Goal: Information Seeking & Learning: Learn about a topic

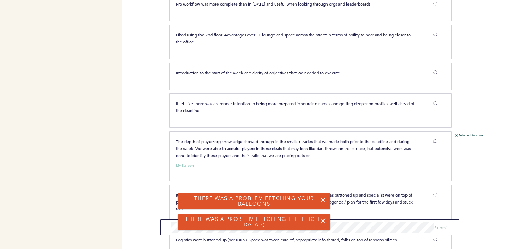
scroll to position [1198, 0]
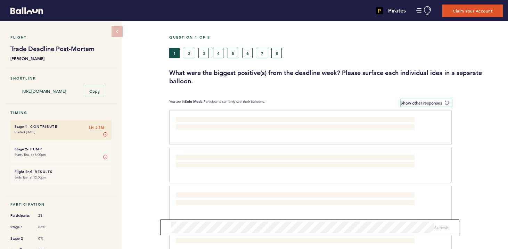
click at [450, 103] on span at bounding box center [448, 103] width 7 height 2
click at [0, 0] on input "Show other responses" at bounding box center [0, 0] width 0 height 0
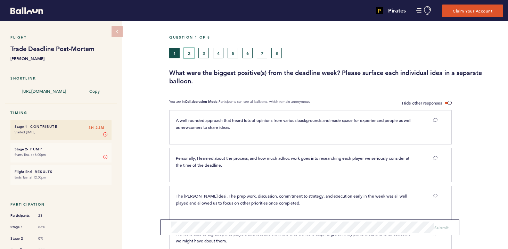
click at [189, 54] on button "2" at bounding box center [189, 53] width 10 height 10
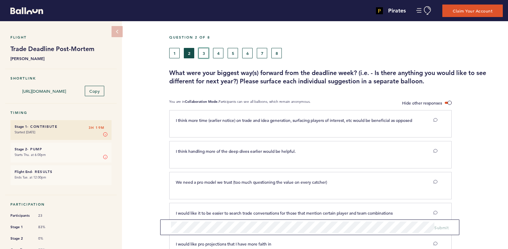
click at [205, 54] on button "3" at bounding box center [204, 53] width 10 height 10
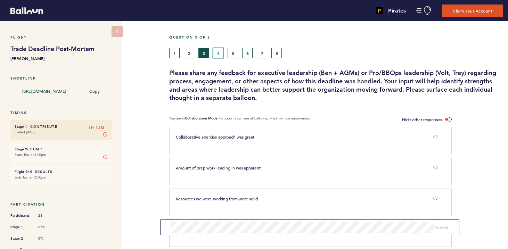
click at [217, 52] on button "4" at bounding box center [218, 53] width 10 height 10
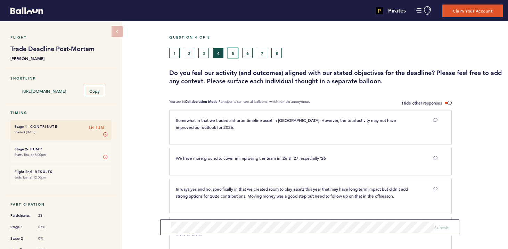
click at [233, 53] on button "5" at bounding box center [233, 53] width 10 height 10
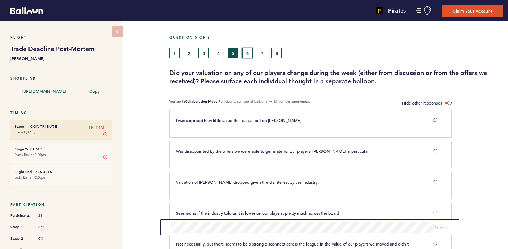
click at [248, 52] on button "6" at bounding box center [247, 53] width 10 height 10
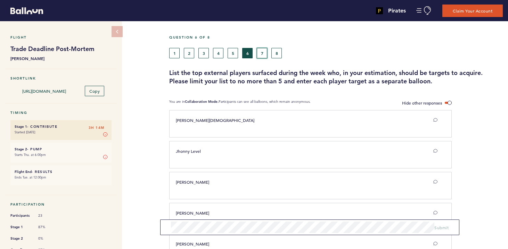
click at [264, 53] on button "7" at bounding box center [262, 53] width 10 height 10
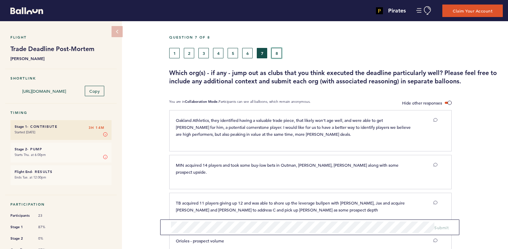
click at [280, 52] on button "8" at bounding box center [277, 53] width 10 height 10
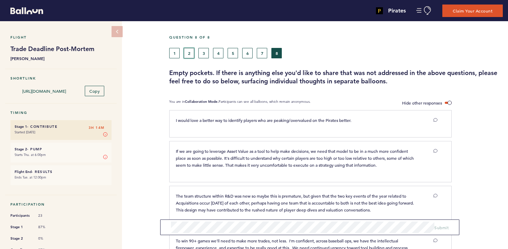
click at [190, 53] on button "2" at bounding box center [189, 53] width 10 height 10
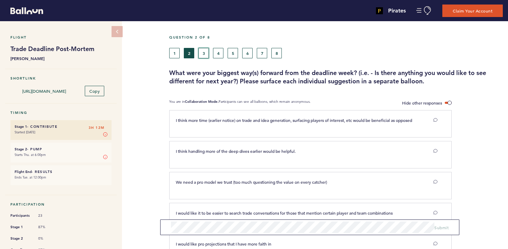
click at [204, 50] on button "3" at bounding box center [204, 53] width 10 height 10
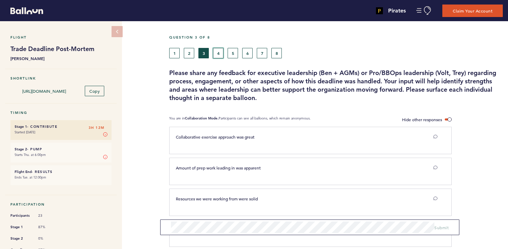
click at [220, 52] on button "4" at bounding box center [218, 53] width 10 height 10
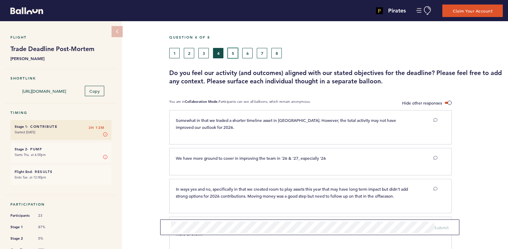
click at [232, 52] on button "5" at bounding box center [233, 53] width 10 height 10
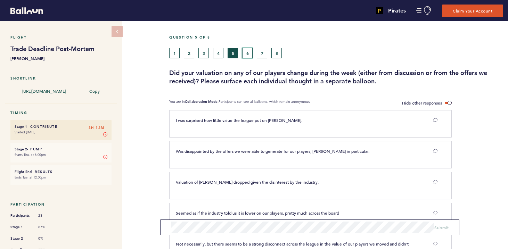
click at [245, 55] on button "6" at bounding box center [247, 53] width 10 height 10
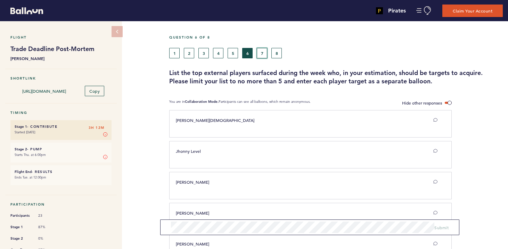
click at [259, 54] on button "7" at bounding box center [262, 53] width 10 height 10
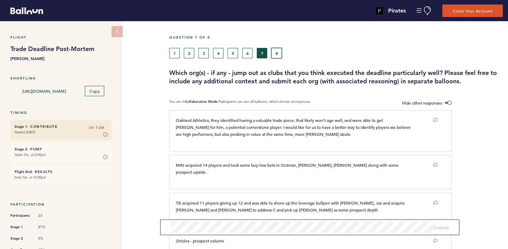
click at [272, 54] on button "8" at bounding box center [277, 53] width 10 height 10
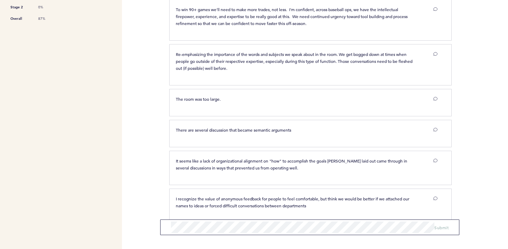
scroll to position [243, 0]
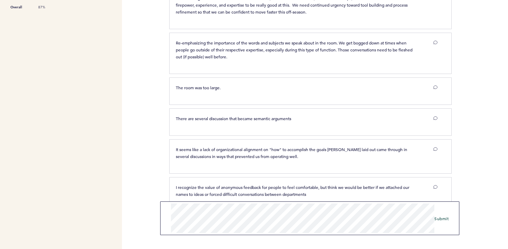
click at [147, 192] on div "Pirates [PERSON_NAME][EMAIL_ADDRESS][PERSON_NAME][DOMAIN_NAME] Team Domain: pir…" at bounding box center [254, 124] width 508 height 249
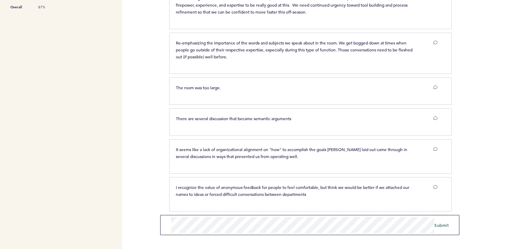
click at [140, 218] on div "Pirates [PERSON_NAME][EMAIL_ADDRESS][PERSON_NAME][DOMAIN_NAME] Team Domain: pir…" at bounding box center [254, 124] width 508 height 249
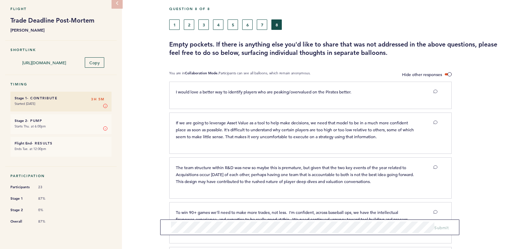
scroll to position [0, 0]
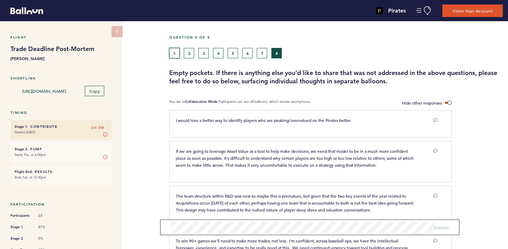
click at [174, 52] on button "1" at bounding box center [174, 53] width 10 height 10
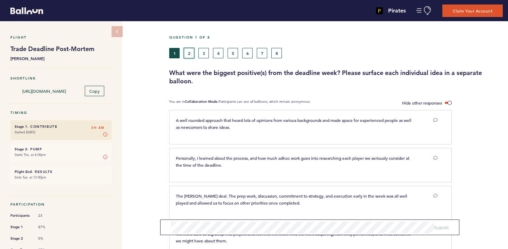
click at [192, 54] on button "2" at bounding box center [189, 53] width 10 height 10
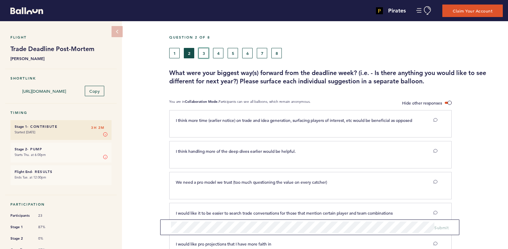
click at [205, 49] on button "3" at bounding box center [204, 53] width 10 height 10
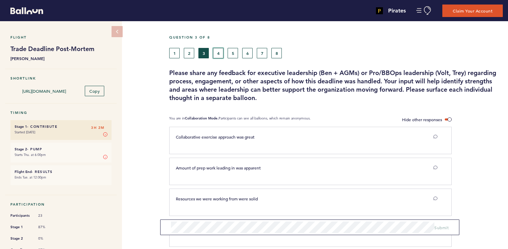
click at [219, 52] on button "4" at bounding box center [218, 53] width 10 height 10
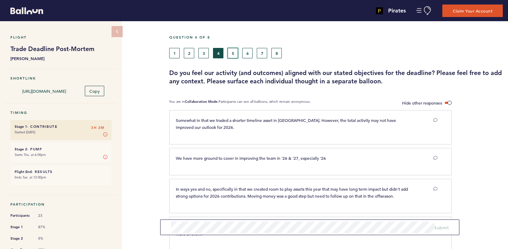
click at [228, 51] on button "5" at bounding box center [233, 53] width 10 height 10
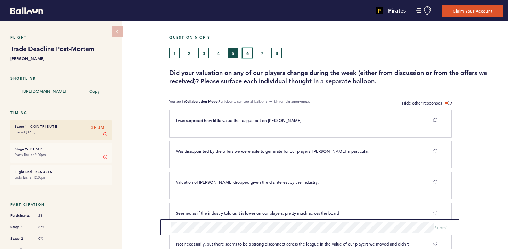
click at [250, 50] on button "6" at bounding box center [247, 53] width 10 height 10
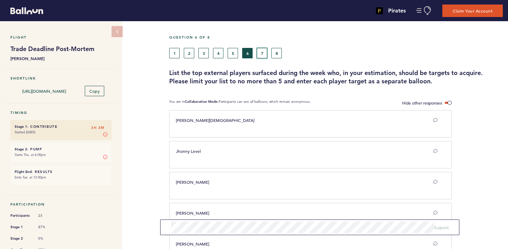
click at [261, 50] on button "7" at bounding box center [262, 53] width 10 height 10
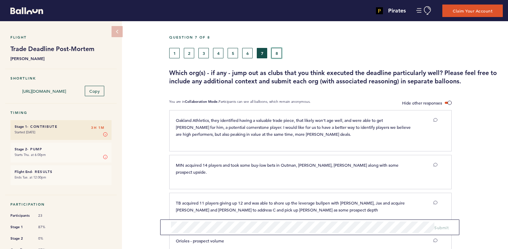
click at [276, 53] on button "8" at bounding box center [277, 53] width 10 height 10
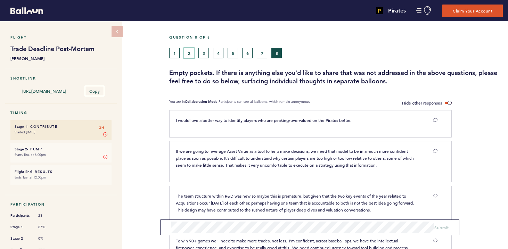
click at [191, 54] on button "2" at bounding box center [189, 53] width 10 height 10
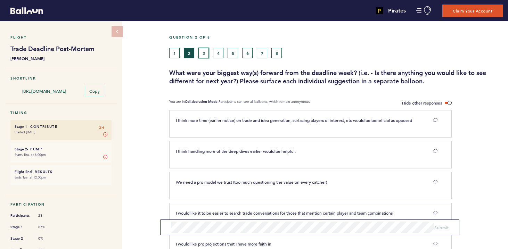
click at [204, 54] on button "3" at bounding box center [204, 53] width 10 height 10
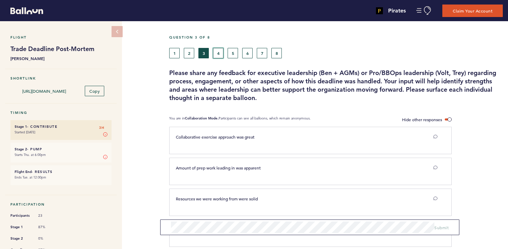
click at [219, 53] on button "4" at bounding box center [218, 53] width 10 height 10
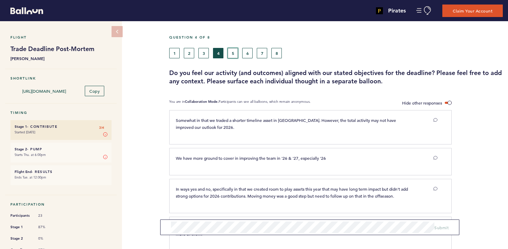
click at [231, 52] on button "5" at bounding box center [233, 53] width 10 height 10
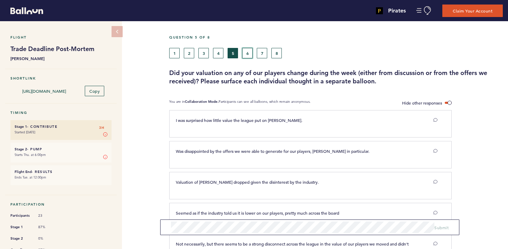
click at [248, 55] on button "6" at bounding box center [247, 53] width 10 height 10
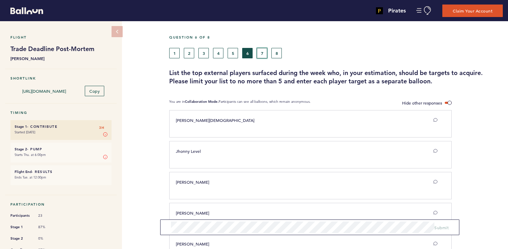
click at [262, 52] on button "7" at bounding box center [262, 53] width 10 height 10
